Goal: Find specific page/section

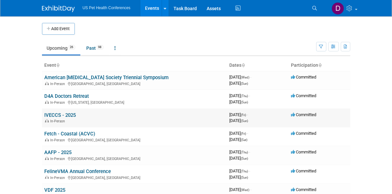
click at [45, 118] on link "IVECCS - 2025" at bounding box center [60, 115] width 31 height 6
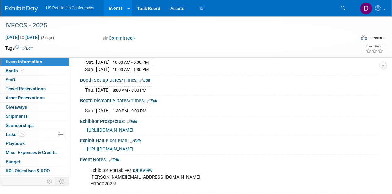
scroll to position [98, 0]
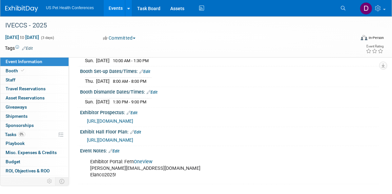
click at [147, 161] on link "OneView" at bounding box center [143, 162] width 19 height 6
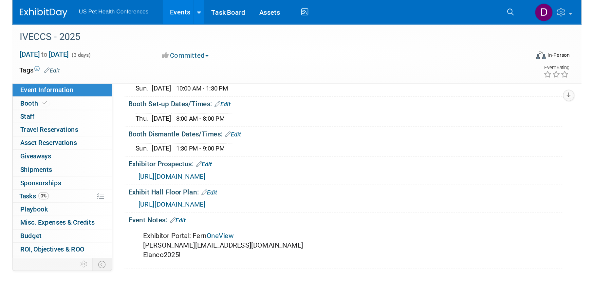
scroll to position [69, 0]
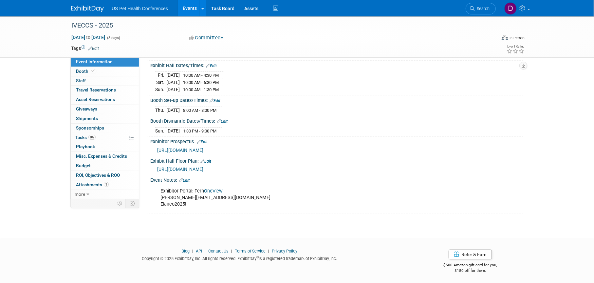
click at [206, 194] on div "Exhibitor Portal: Fern OneView debra.smith1@elancoah.com Elanco2025!" at bounding box center [303, 197] width 295 height 26
drag, startPoint x: 160, startPoint y: 203, endPoint x: 190, endPoint y: 203, distance: 30.8
click at [190, 194] on div "Exhibitor Portal: Fern OneView debra.smith1@elancoah.com Elanco2025!" at bounding box center [303, 197] width 295 height 26
copy div "Elanco2025!"
click at [213, 194] on div "IVECCS - 2025 Sep 5, 2025 to Sep 7, 2025 (3 days) Sep 5, 2025 to Sep 7, 2025 Co…" at bounding box center [297, 86] width 594 height 279
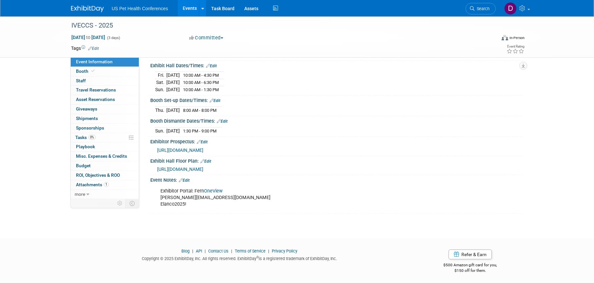
click at [213, 190] on link "OneView" at bounding box center [213, 191] width 19 height 6
click at [203, 167] on span "https://iveccs2025.mapyourshow.com/8_0/exhview/index.cfm?hallID=A&selectedBooth…" at bounding box center [180, 168] width 46 height 5
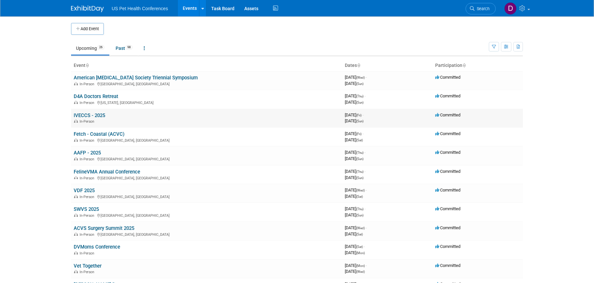
click at [90, 115] on link "IVECCS - 2025" at bounding box center [89, 115] width 31 height 6
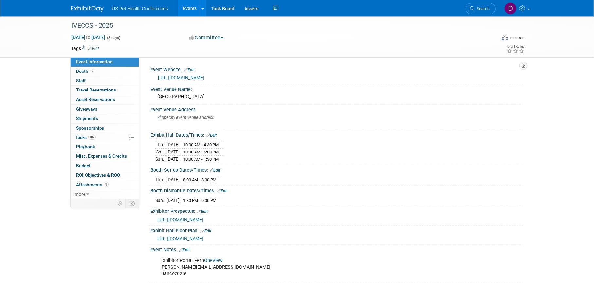
click at [188, 249] on link "Edit" at bounding box center [184, 249] width 11 height 5
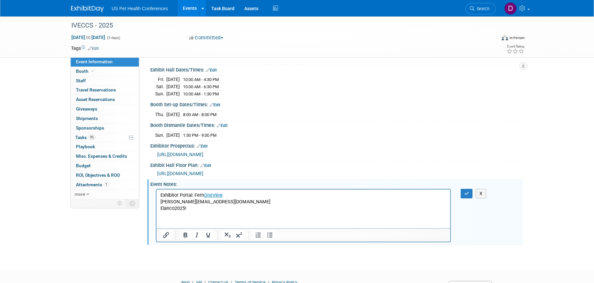
scroll to position [66, 0]
click at [201, 211] on html "Exhibitor Portal: Fern OneView debra.smith1@elancoah.com Elanco2025!" at bounding box center [303, 200] width 294 height 22
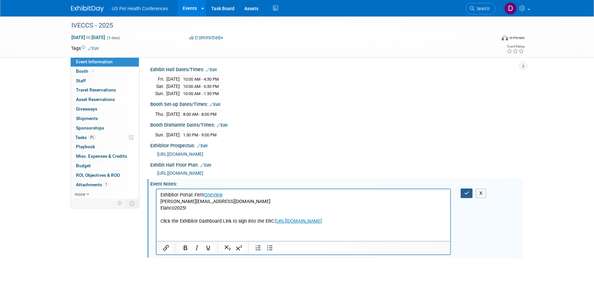
click at [468, 194] on icon "button" at bounding box center [467, 193] width 5 height 5
